Goal: Navigation & Orientation: Find specific page/section

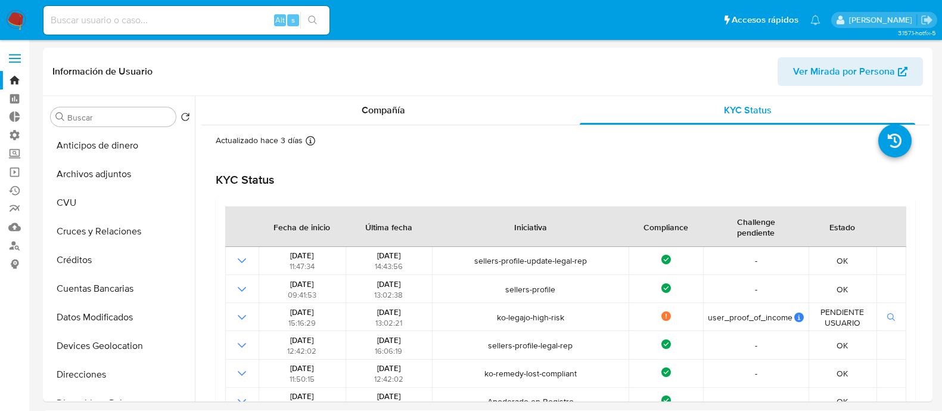
select select "10"
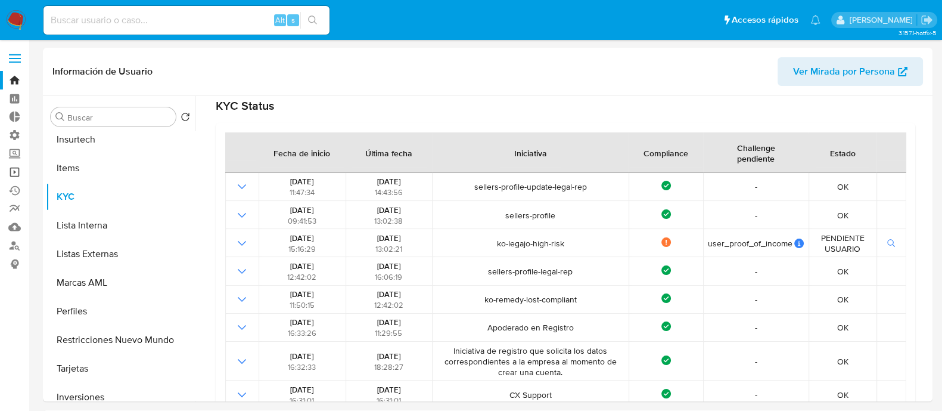
click at [17, 169] on link "Operaciones masivas" at bounding box center [71, 172] width 142 height 18
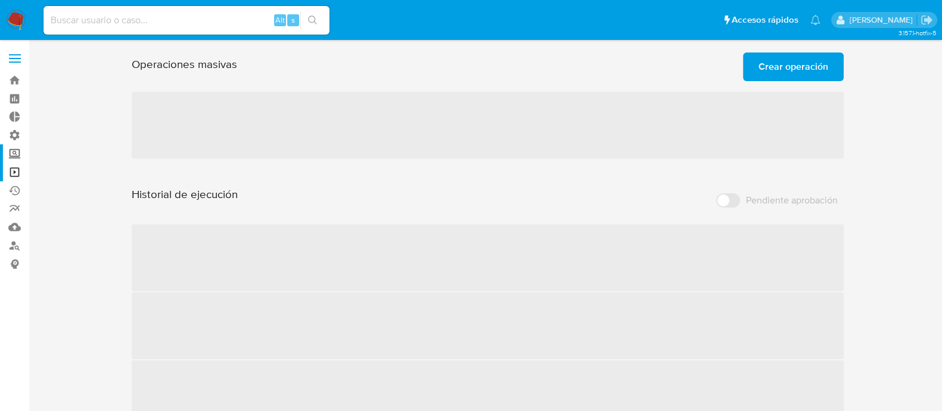
click at [15, 152] on label "Screening" at bounding box center [71, 153] width 142 height 18
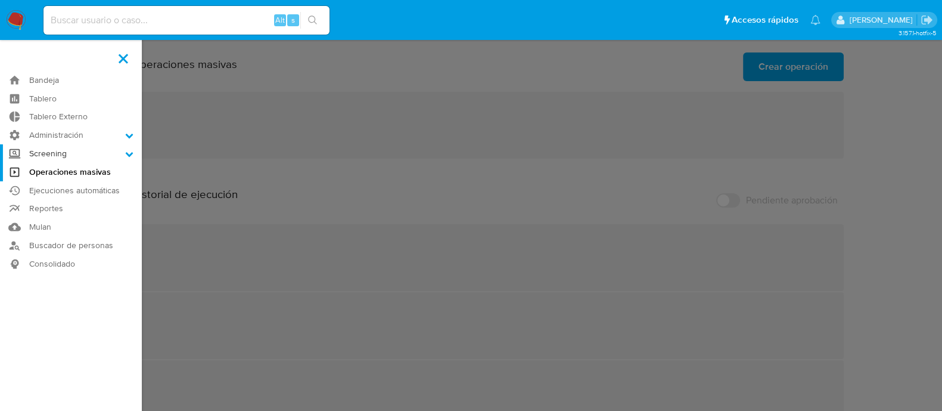
click at [0, 0] on input "Screening" at bounding box center [0, 0] width 0 height 0
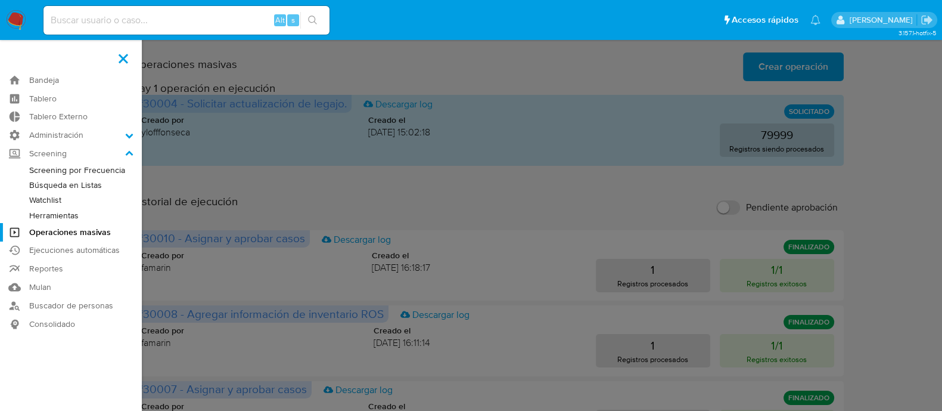
click at [361, 67] on label at bounding box center [471, 205] width 942 height 411
click at [0, 0] on input "checkbox" at bounding box center [0, 0] width 0 height 0
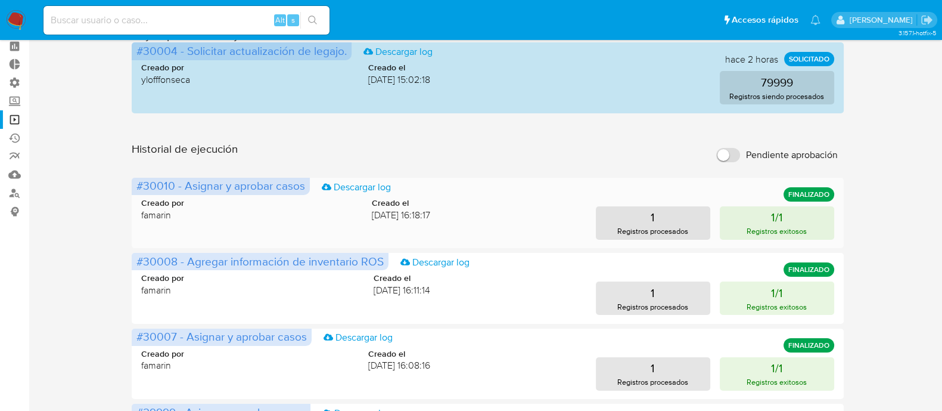
scroll to position [148, 0]
